Goal: Information Seeking & Learning: Learn about a topic

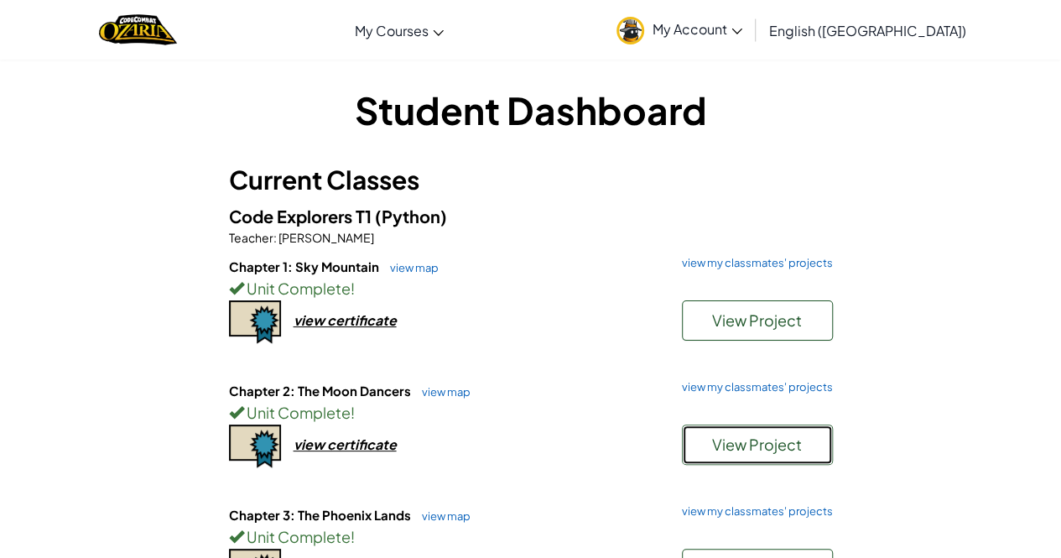
click at [754, 439] on span "View Project" at bounding box center [757, 444] width 90 height 19
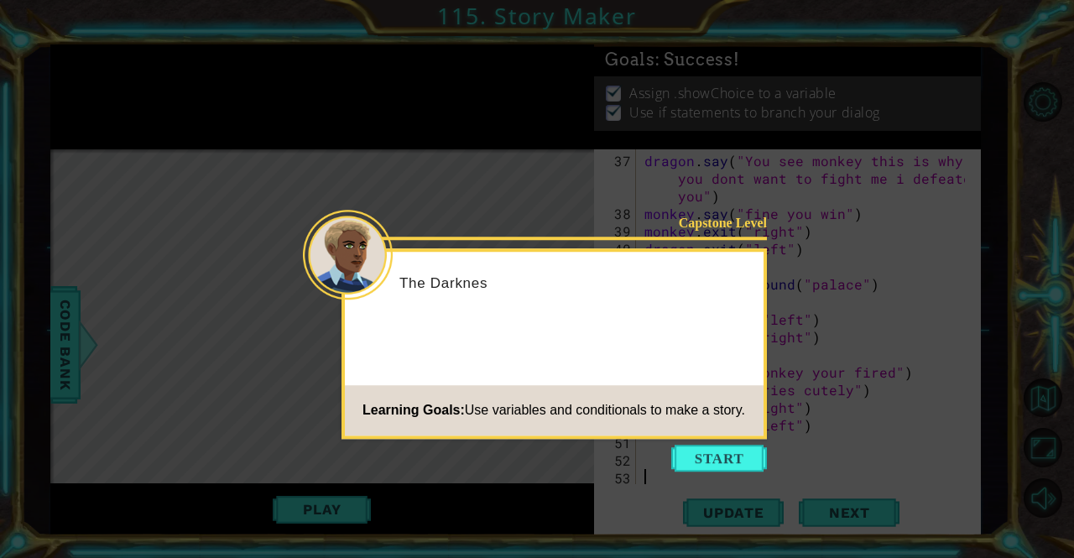
scroll to position [757, 0]
click at [704, 461] on button "Start" at bounding box center [719, 458] width 96 height 27
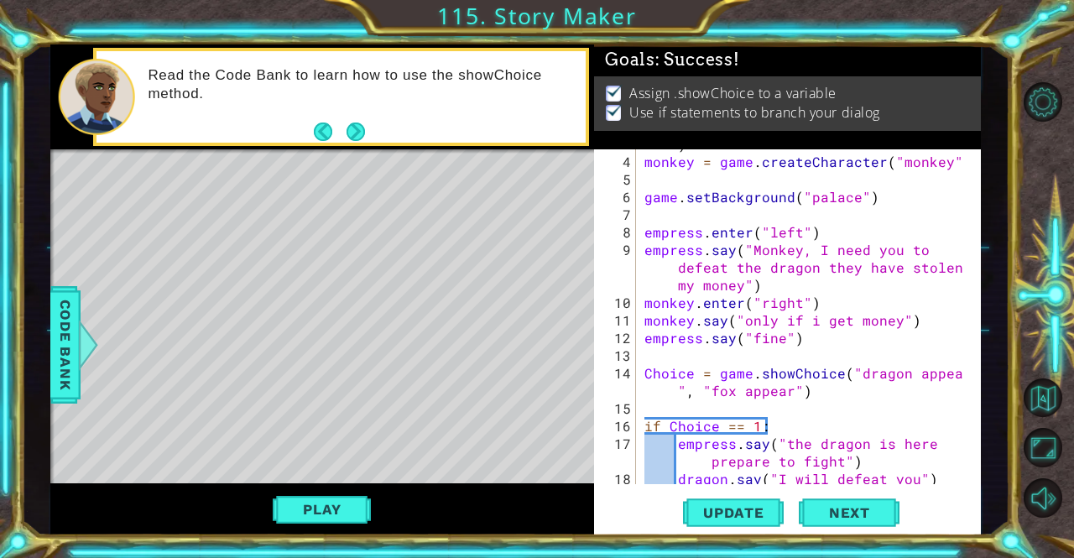
scroll to position [70, 0]
click at [1049, 397] on button "Back to Map" at bounding box center [1043, 397] width 39 height 39
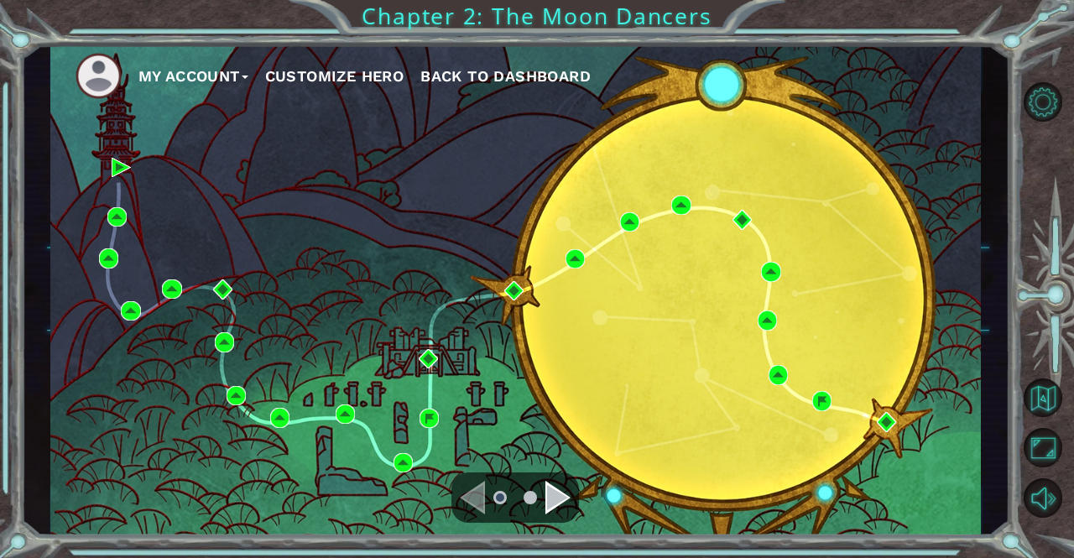
click at [554, 496] on div "Navigate to the next page" at bounding box center [557, 498] width 25 height 34
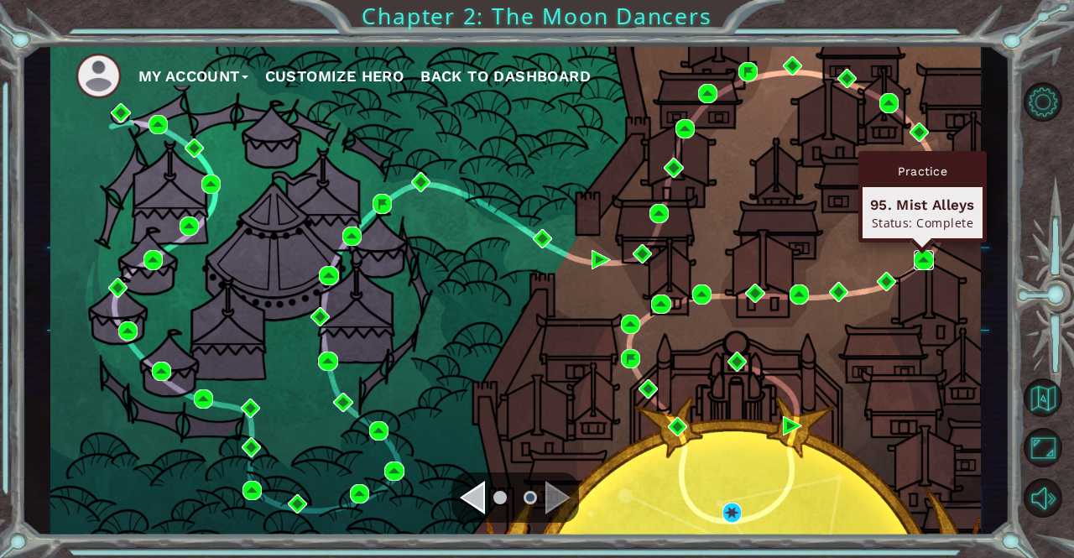
click at [919, 258] on img at bounding box center [923, 259] width 19 height 19
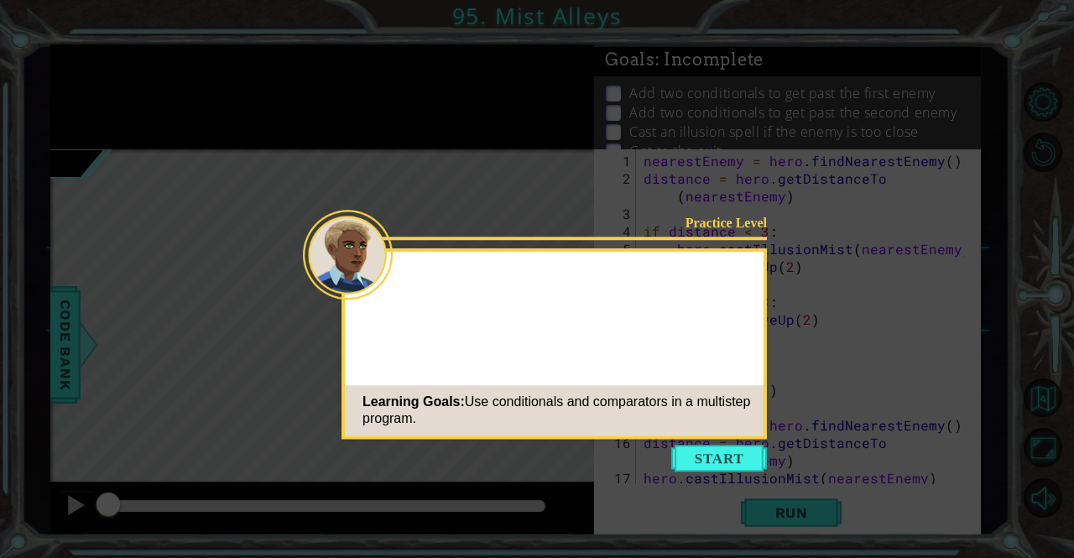
click at [696, 461] on button "Start" at bounding box center [719, 458] width 96 height 27
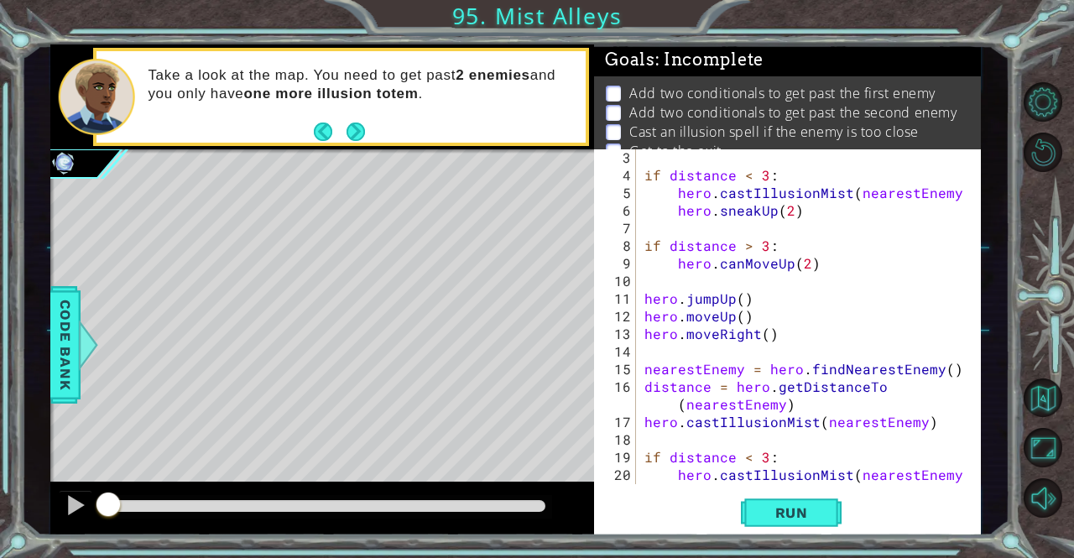
scroll to position [211, 0]
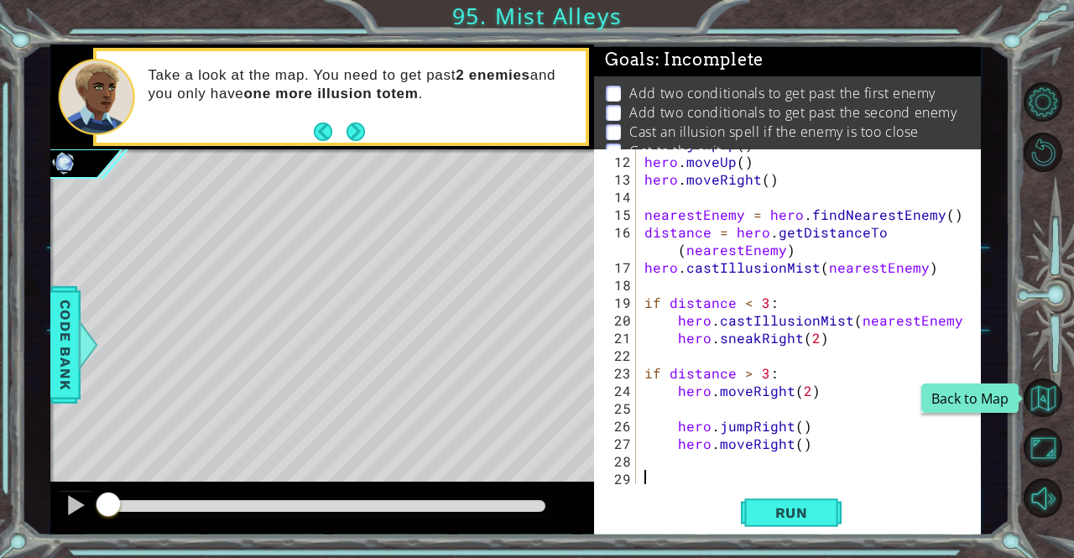
click at [1051, 400] on button "Back to Map" at bounding box center [1043, 397] width 39 height 39
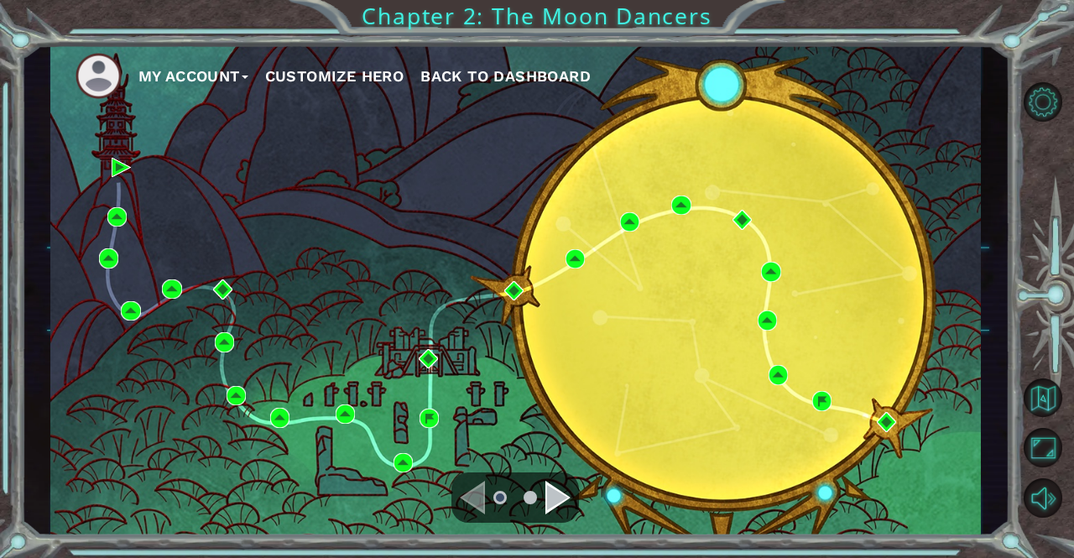
click at [555, 503] on div "Navigate to the next page" at bounding box center [557, 498] width 25 height 34
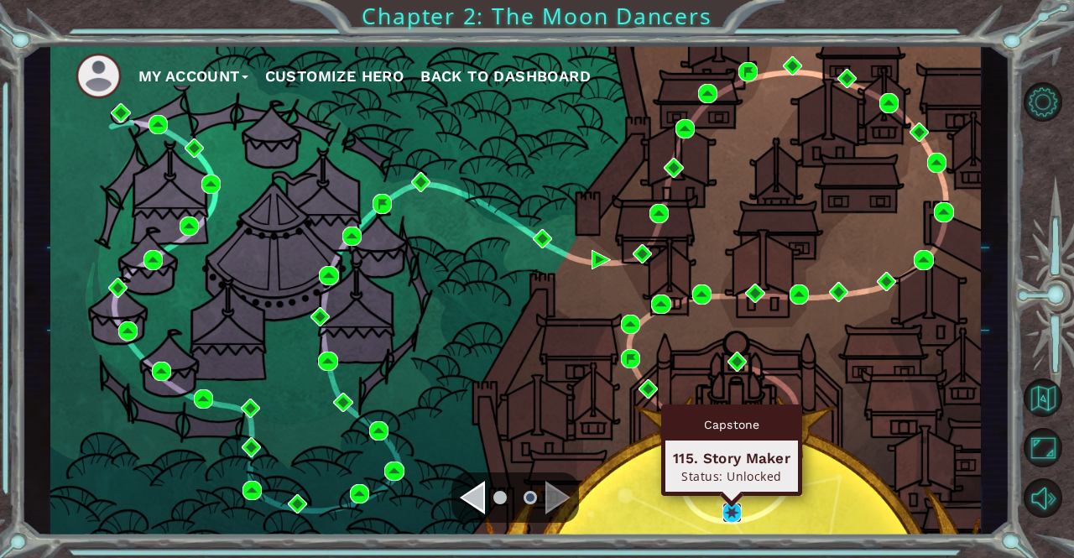
click at [727, 508] on img at bounding box center [731, 512] width 19 height 19
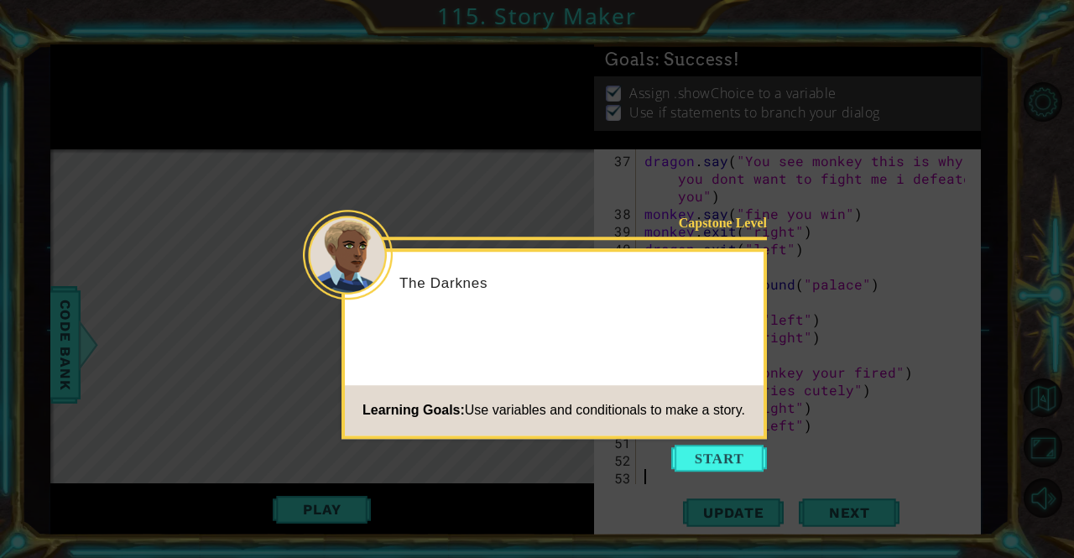
scroll to position [757, 0]
click at [713, 462] on button "Start" at bounding box center [719, 458] width 96 height 27
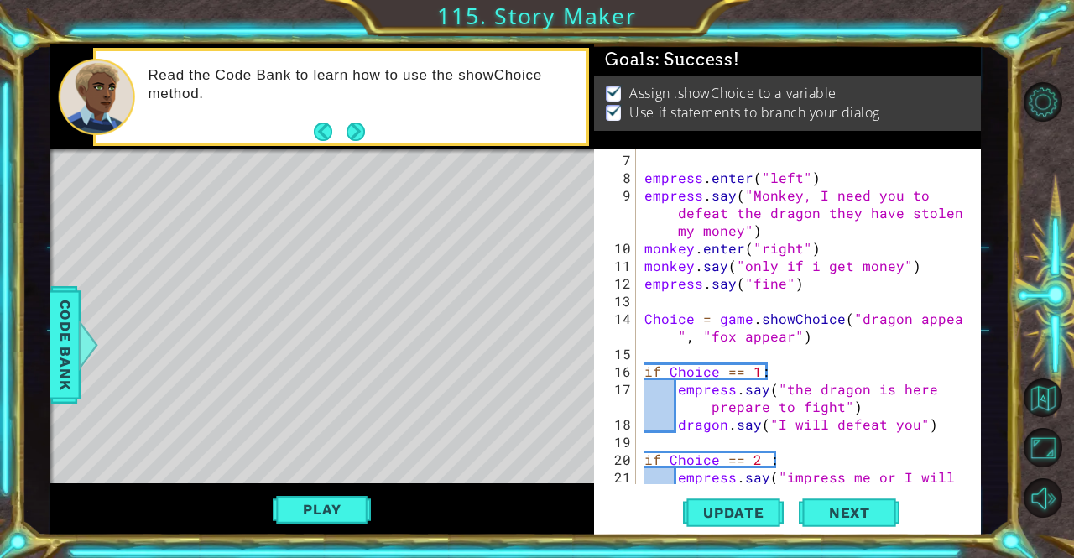
scroll to position [124, 0]
